Goal: Register for event/course

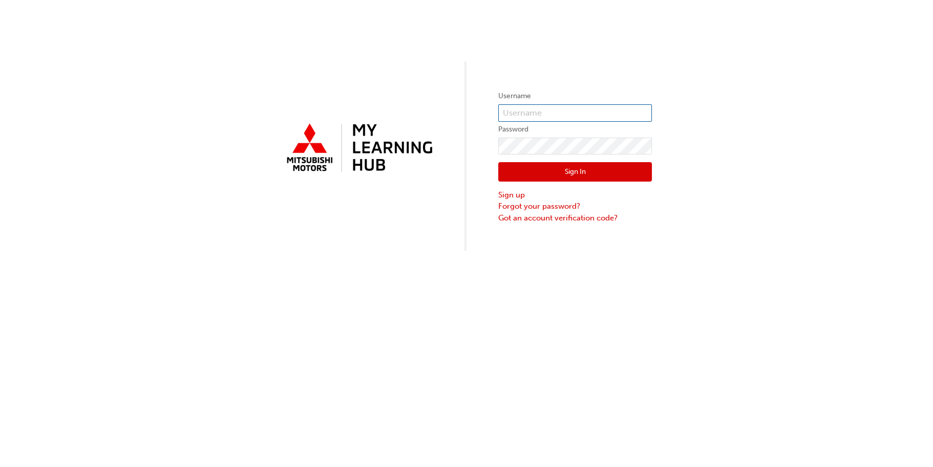
click at [531, 111] on input "text" at bounding box center [575, 112] width 154 height 17
type input "[EMAIL_ADDRESS][DOMAIN_NAME]"
click at [540, 170] on button "Sign In" at bounding box center [575, 171] width 154 height 19
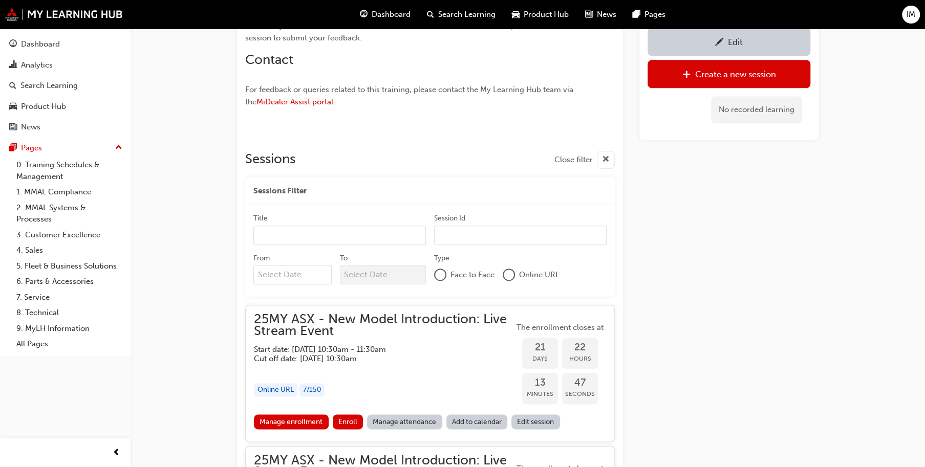
scroll to position [870, 0]
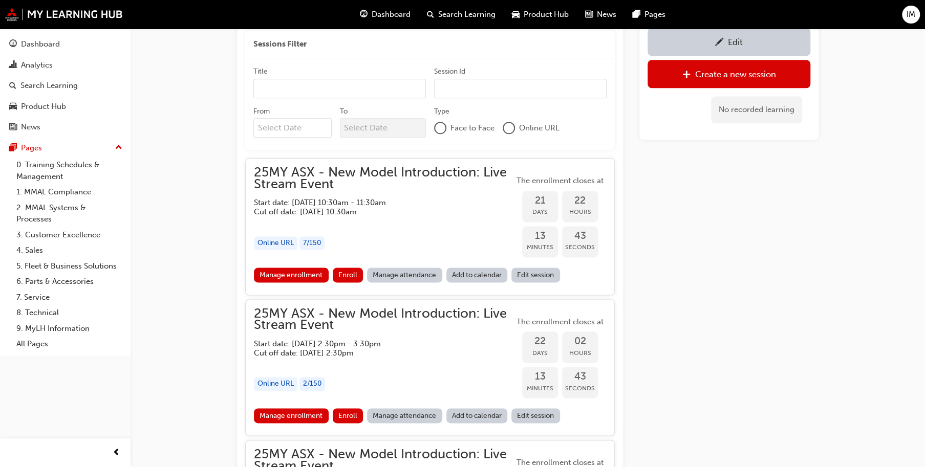
click at [358, 204] on h5 "Start date: [DATE] 10:30am - 11:30am" at bounding box center [376, 202] width 244 height 9
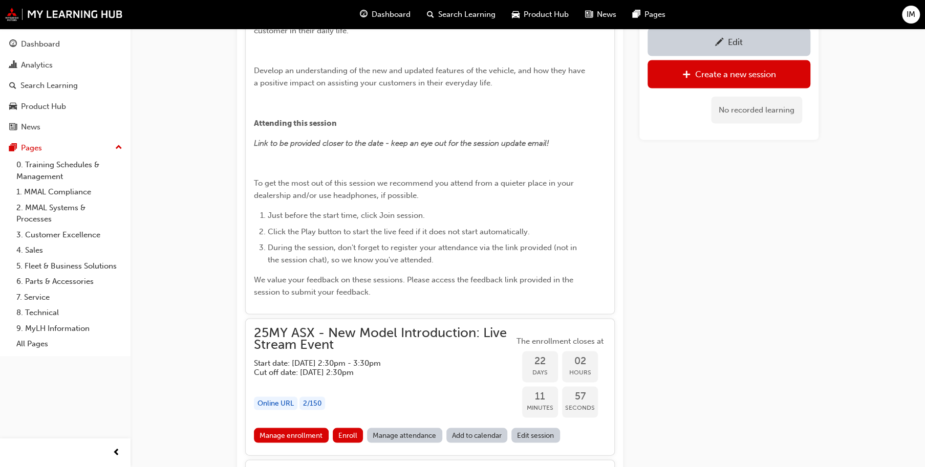
scroll to position [1434, 0]
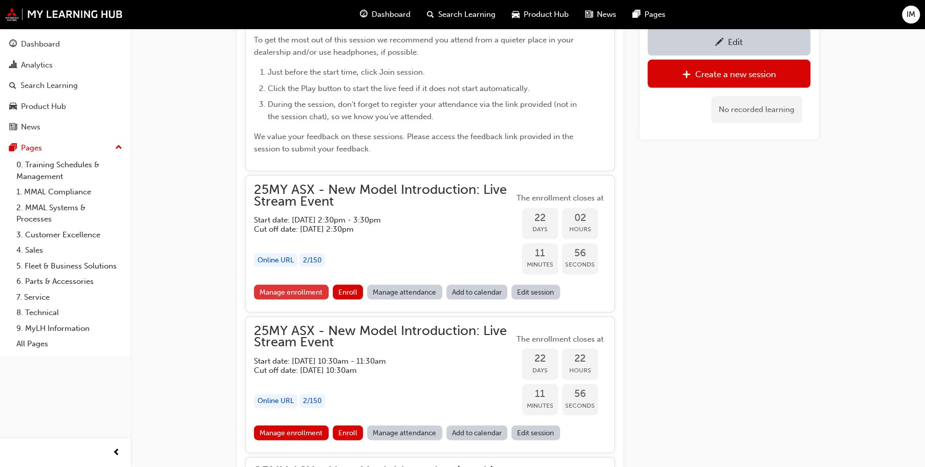
click at [297, 289] on link "Manage enrollment" at bounding box center [291, 292] width 75 height 15
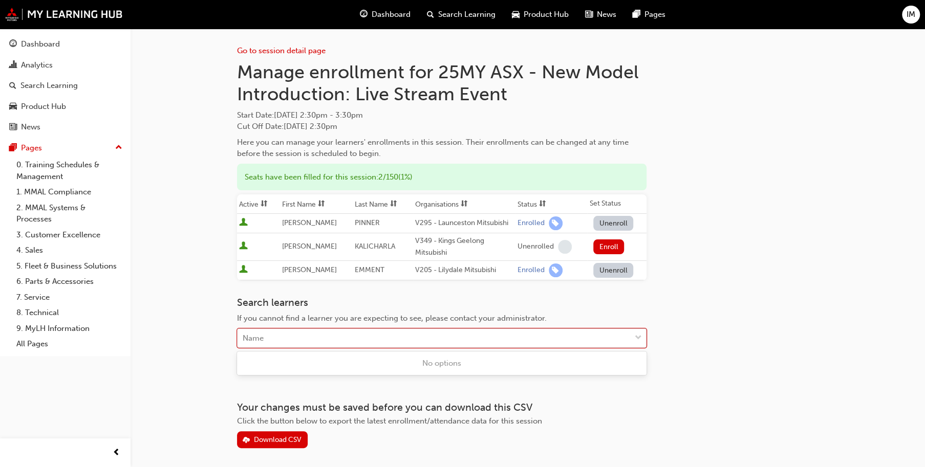
click at [288, 342] on div "Name" at bounding box center [434, 339] width 393 height 18
type input "marakas"
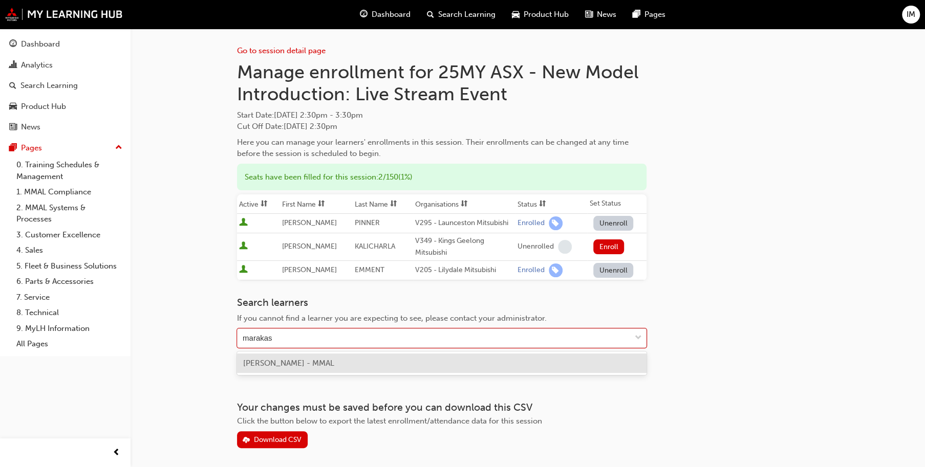
click at [301, 365] on span "[PERSON_NAME] - MMAL" at bounding box center [288, 363] width 91 height 9
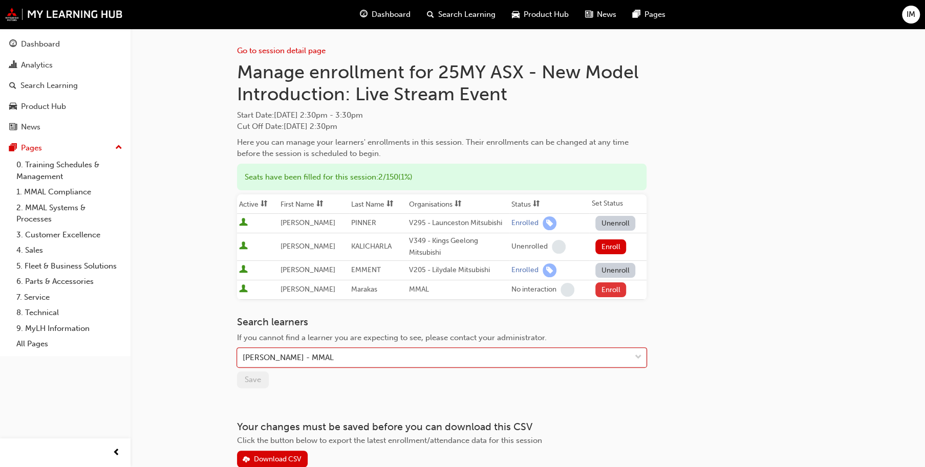
click at [610, 290] on button "Enroll" at bounding box center [610, 290] width 31 height 15
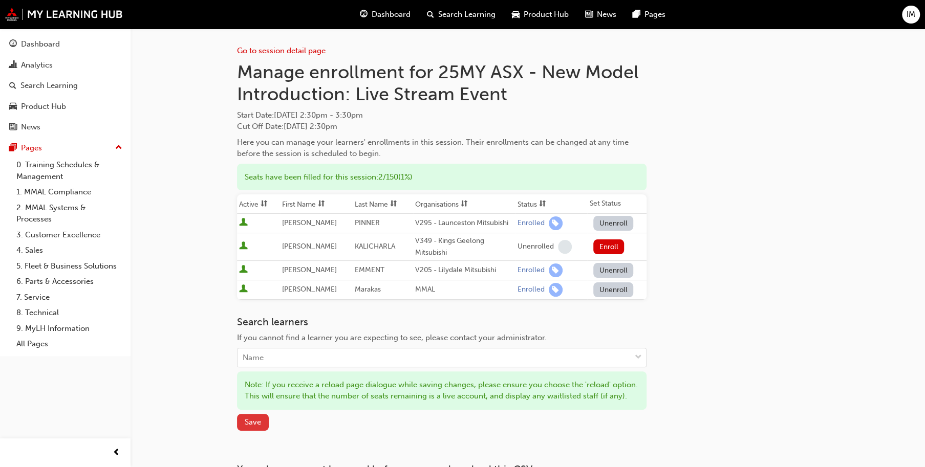
click at [251, 420] on span "Save" at bounding box center [253, 422] width 16 height 9
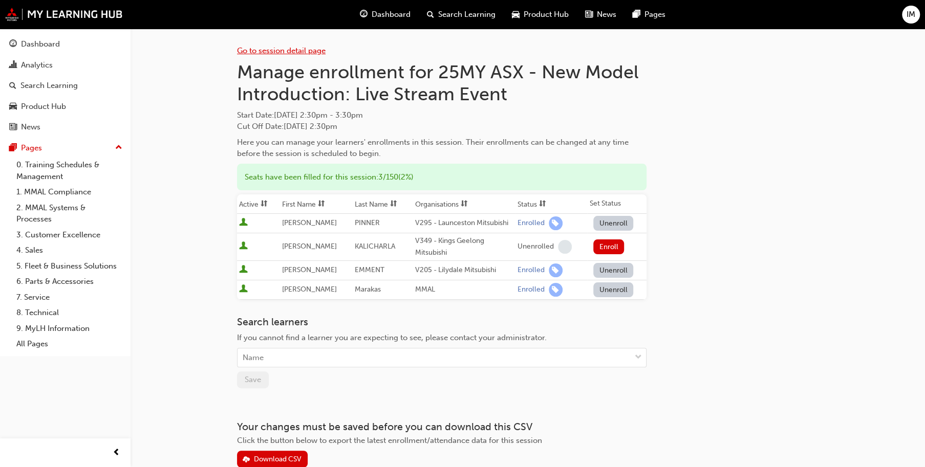
click at [279, 47] on link "Go to session detail page" at bounding box center [281, 50] width 89 height 9
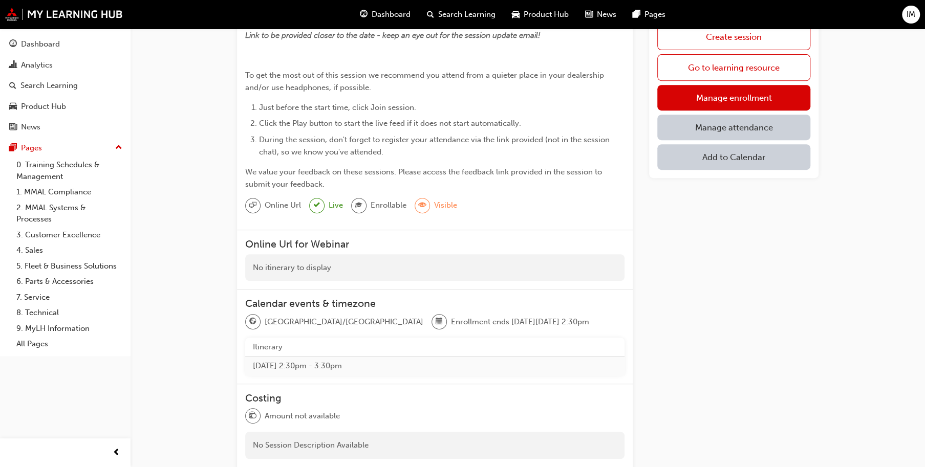
scroll to position [127, 0]
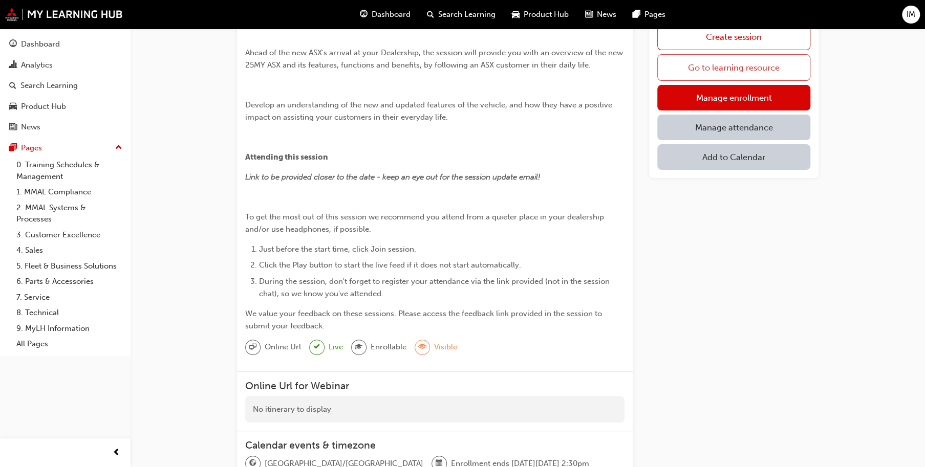
click at [735, 68] on link "Go to learning resource" at bounding box center [733, 67] width 153 height 27
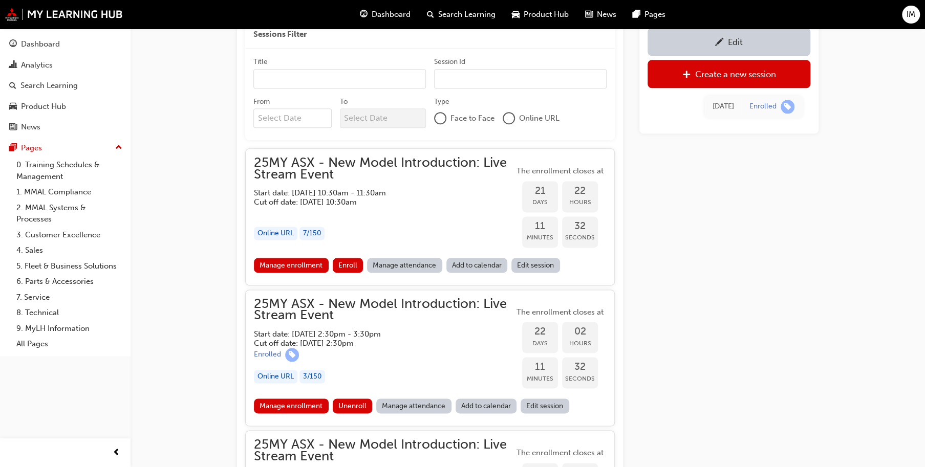
scroll to position [875, 0]
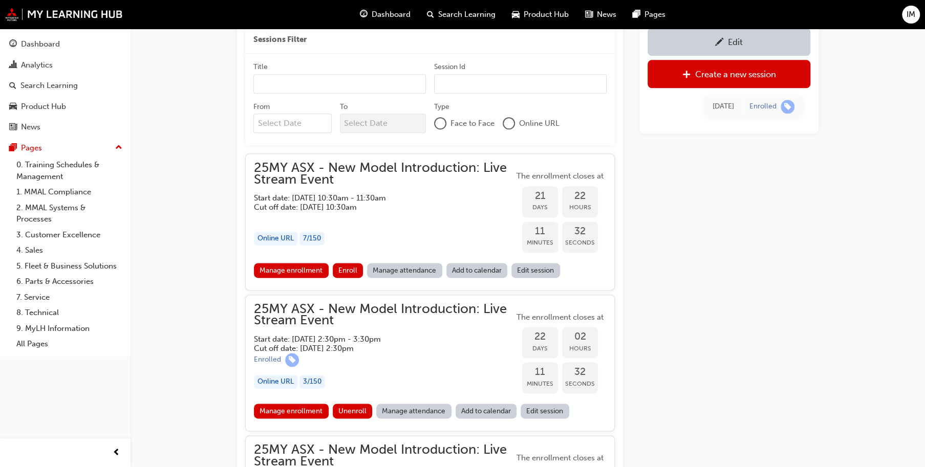
click at [377, 198] on h5 "Start date: [DATE] 10:30am - 11:30am" at bounding box center [376, 198] width 244 height 9
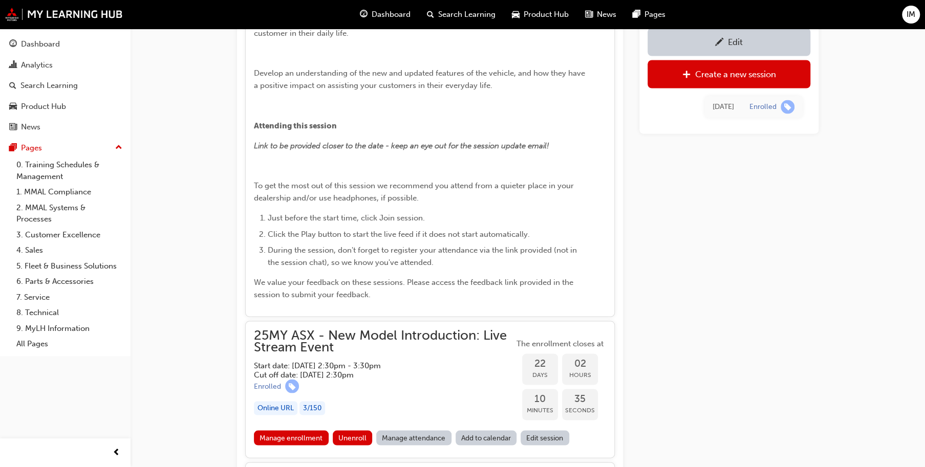
scroll to position [1438, 0]
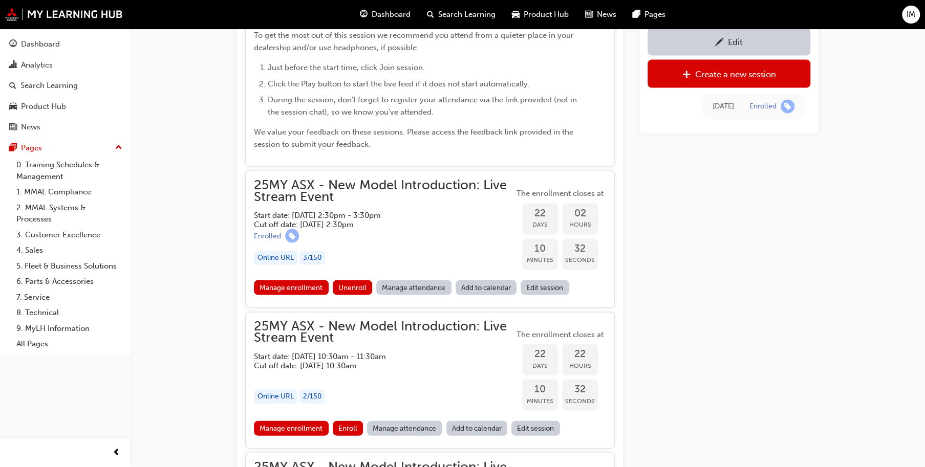
click at [379, 233] on div "Enrolled" at bounding box center [384, 236] width 260 height 14
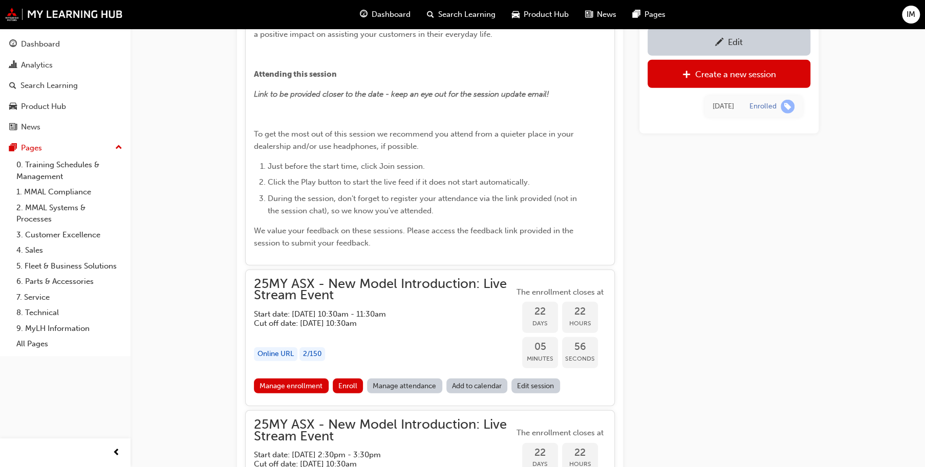
scroll to position [1950, 0]
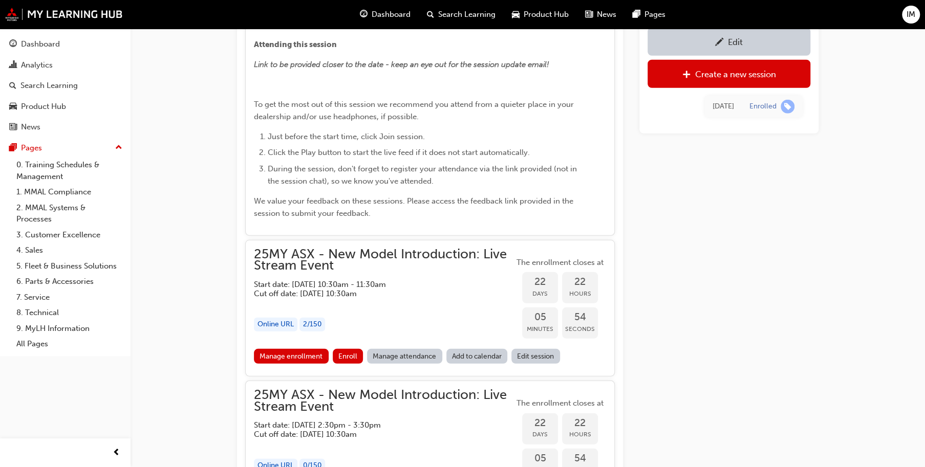
click at [365, 289] on h5 "Cut off date: [DATE] 10:30am" at bounding box center [376, 293] width 244 height 9
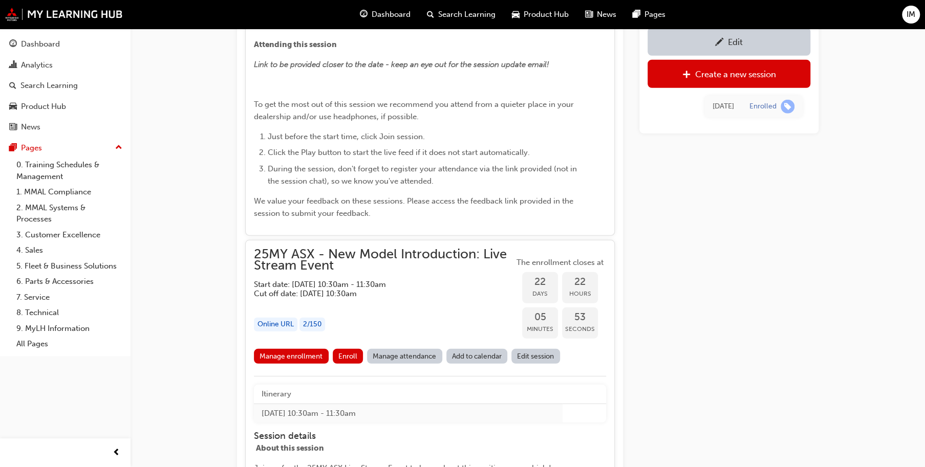
scroll to position [2053, 0]
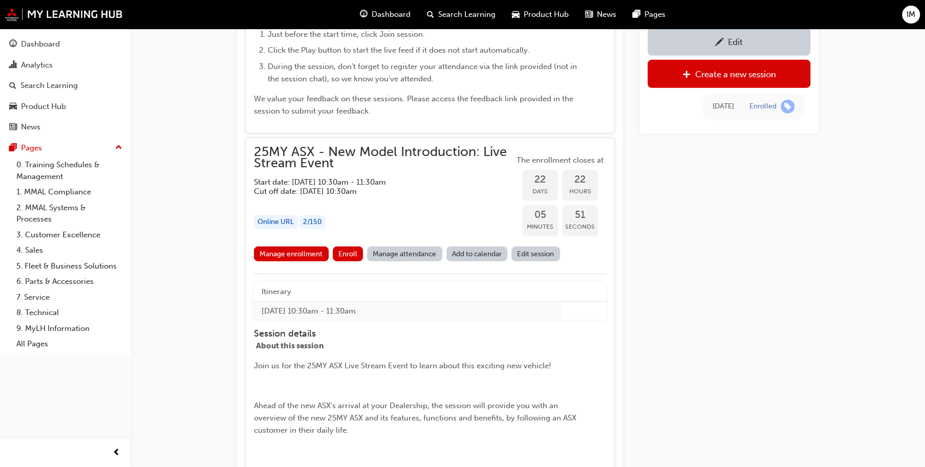
click at [367, 141] on div "25MY ASX - New Model Introduction: Live Stream Event Start date: [DATE] 10:30am…" at bounding box center [430, 426] width 370 height 577
click at [375, 155] on span "25MY ASX - New Model Introduction: Live Stream Event" at bounding box center [384, 157] width 260 height 23
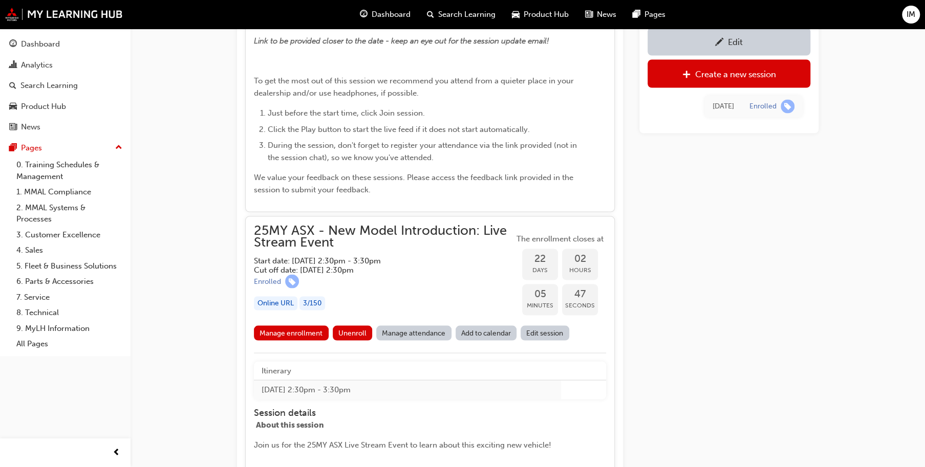
scroll to position [1387, 0]
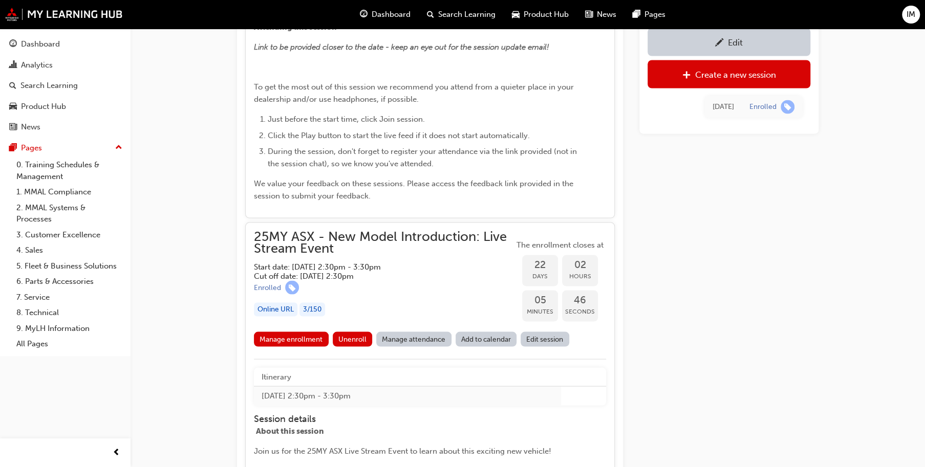
click at [443, 238] on span "25MY ASX - New Model Introduction: Live Stream Event" at bounding box center [384, 242] width 260 height 23
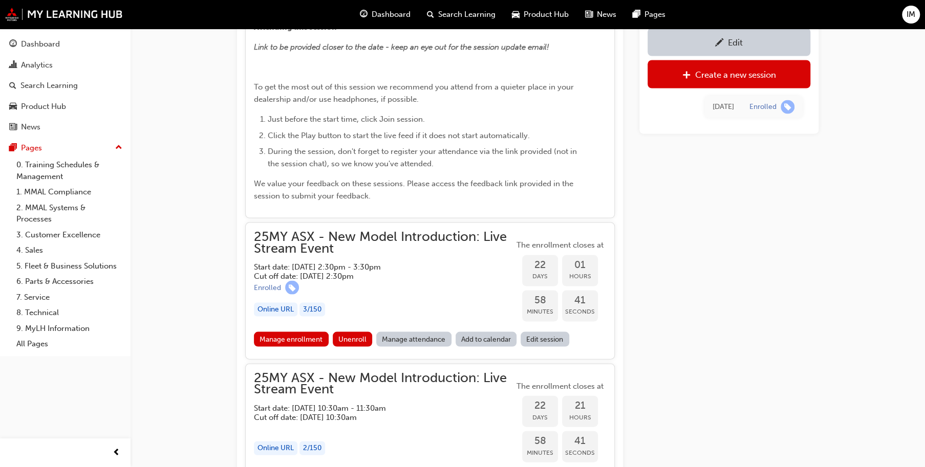
scroll to position [1285, 0]
